Goal: Task Accomplishment & Management: Manage account settings

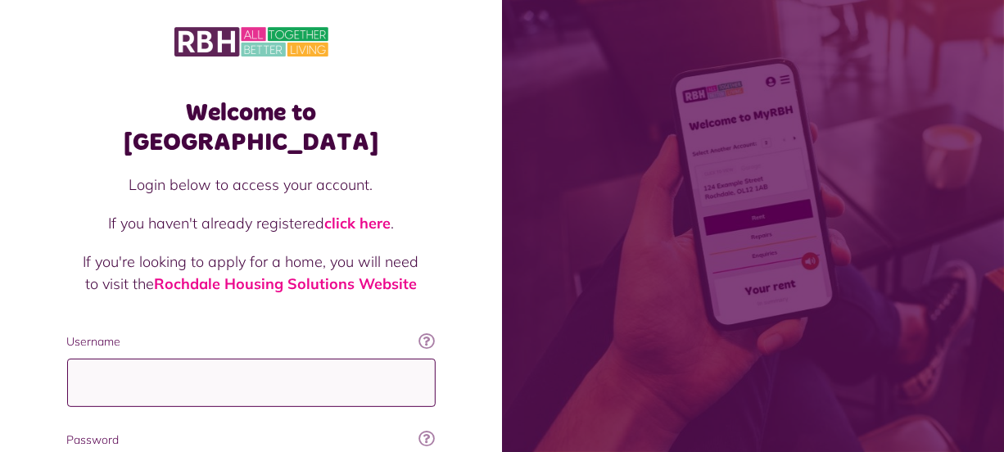
type input "**********"
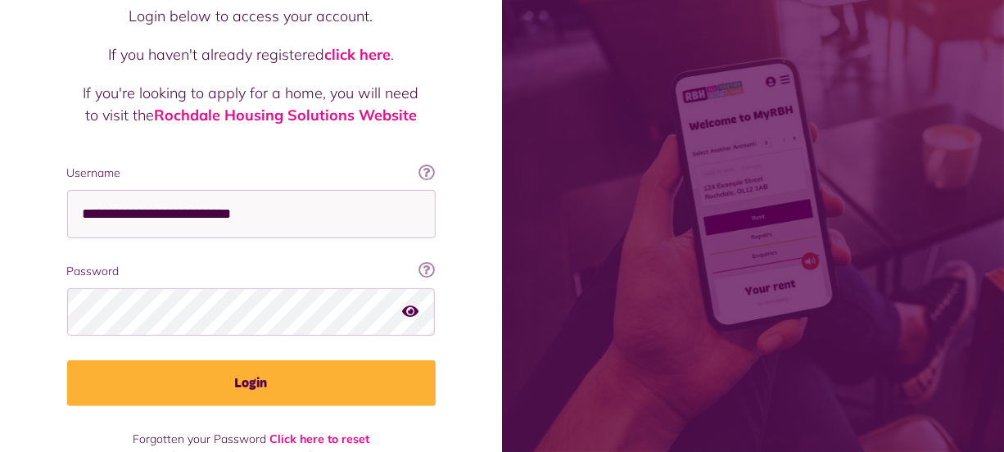
scroll to position [177, 0]
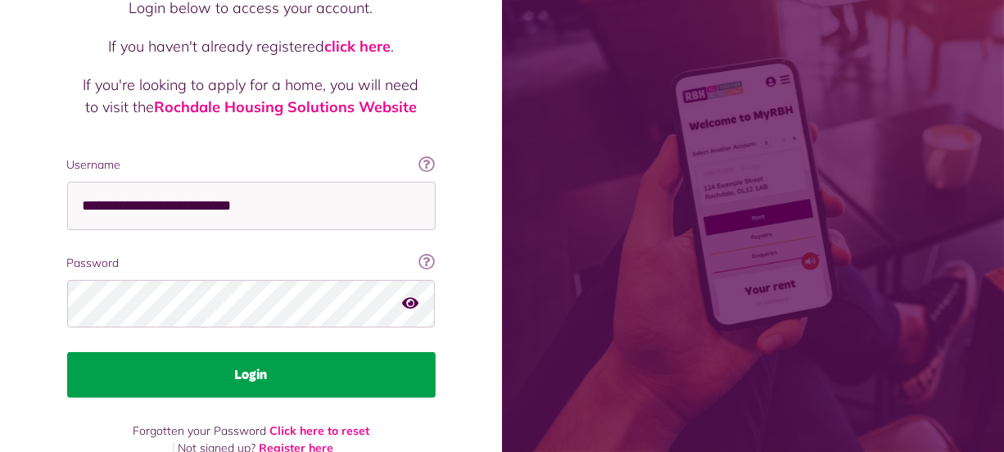
click at [406, 352] on button "Login" at bounding box center [251, 375] width 369 height 46
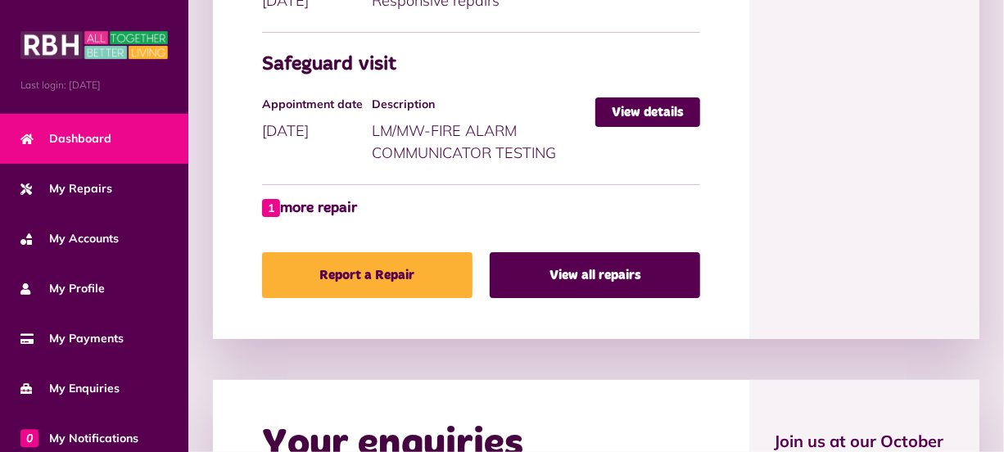
scroll to position [1162, 0]
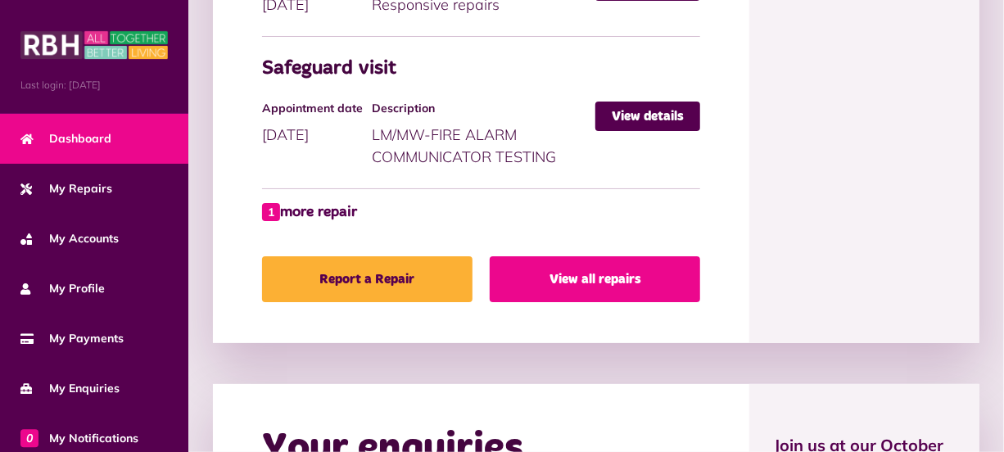
click at [611, 274] on link "View all repairs" at bounding box center [595, 279] width 210 height 46
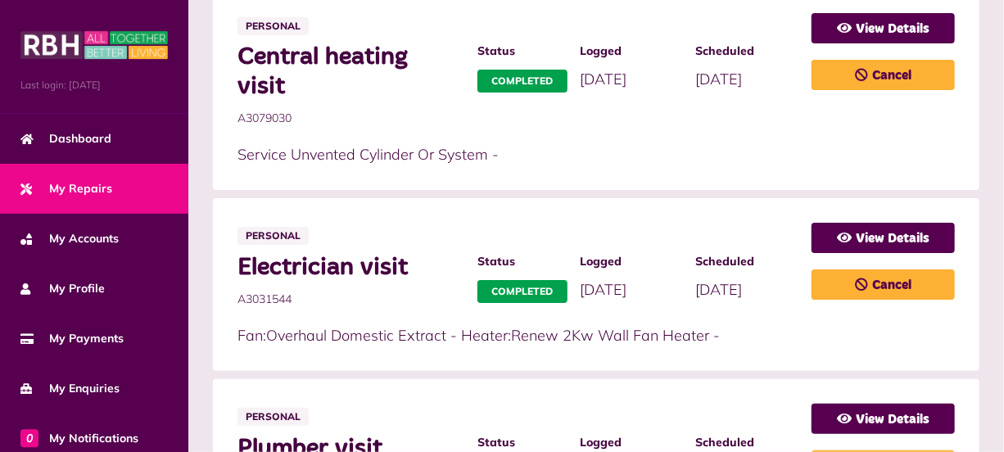
scroll to position [952, 0]
